Goal: Task Accomplishment & Management: Use online tool/utility

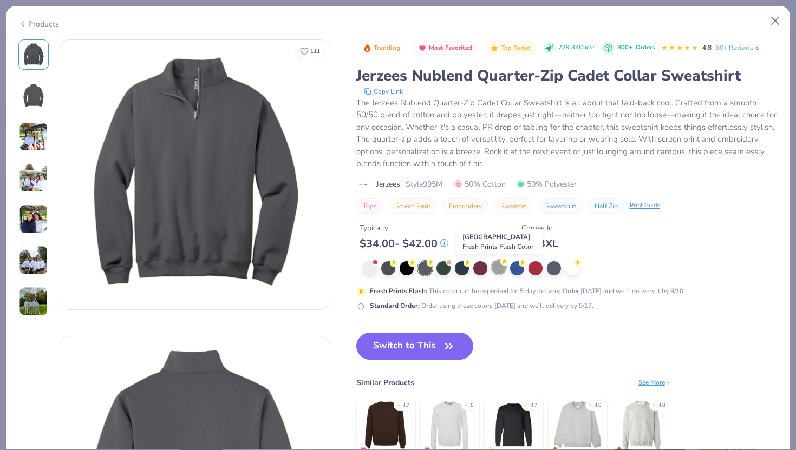
click at [496, 267] on div at bounding box center [499, 267] width 14 height 14
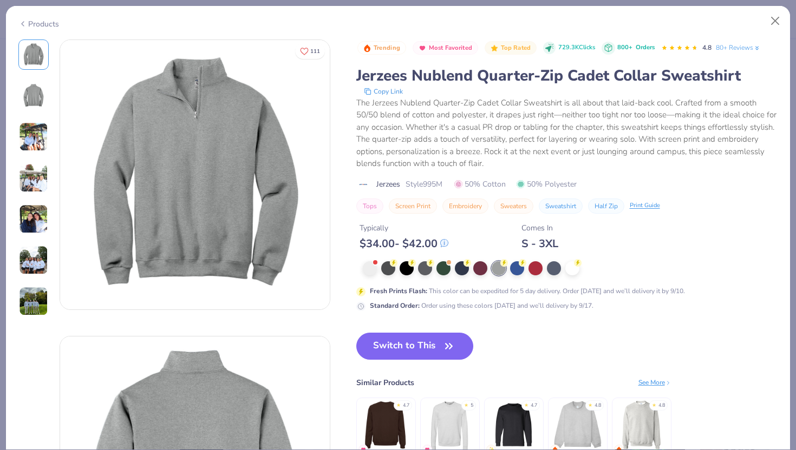
type textarea "x"
